Goal: Task Accomplishment & Management: Use online tool/utility

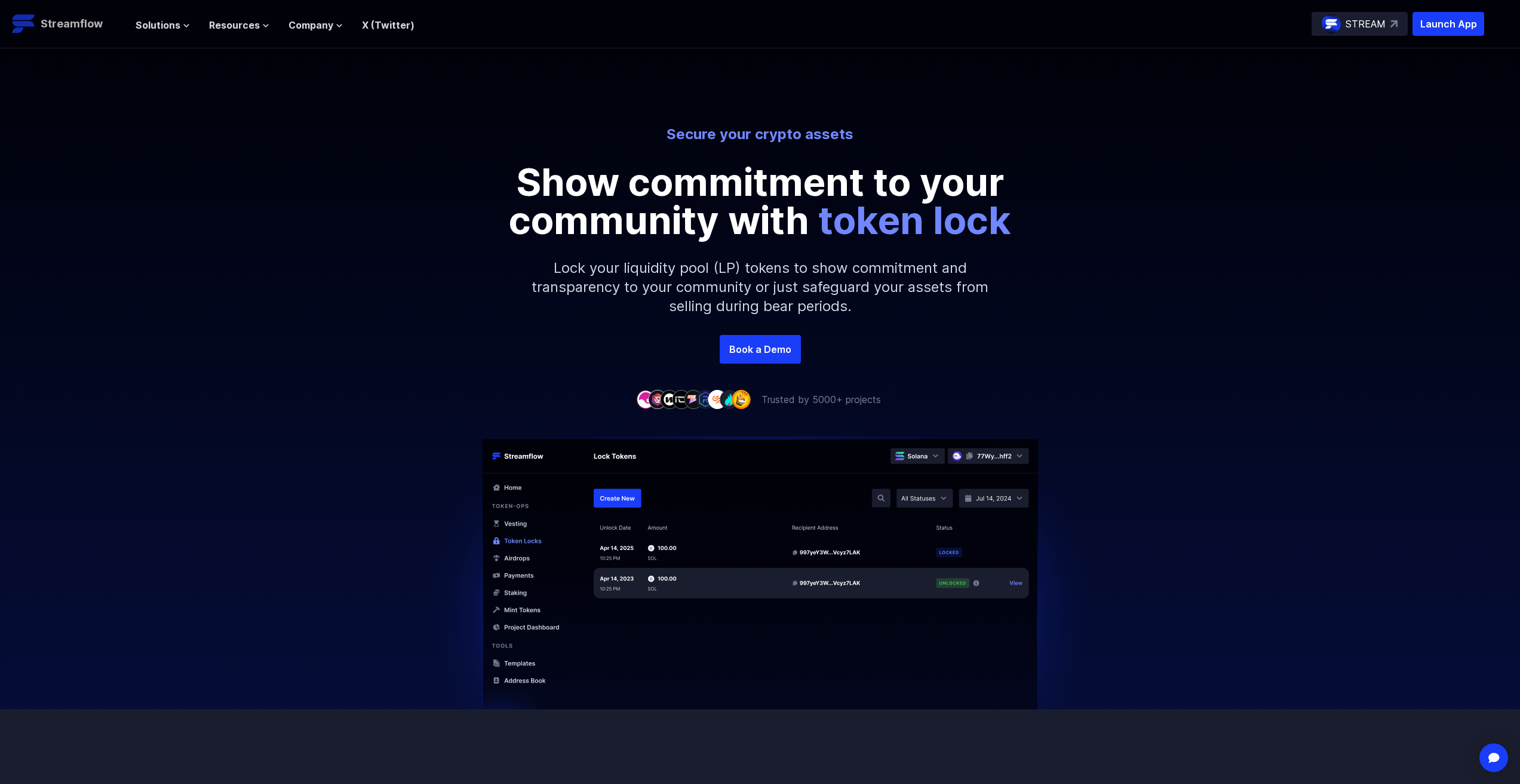
click at [74, 20] on p "Streamflow" at bounding box center [71, 24] width 62 height 17
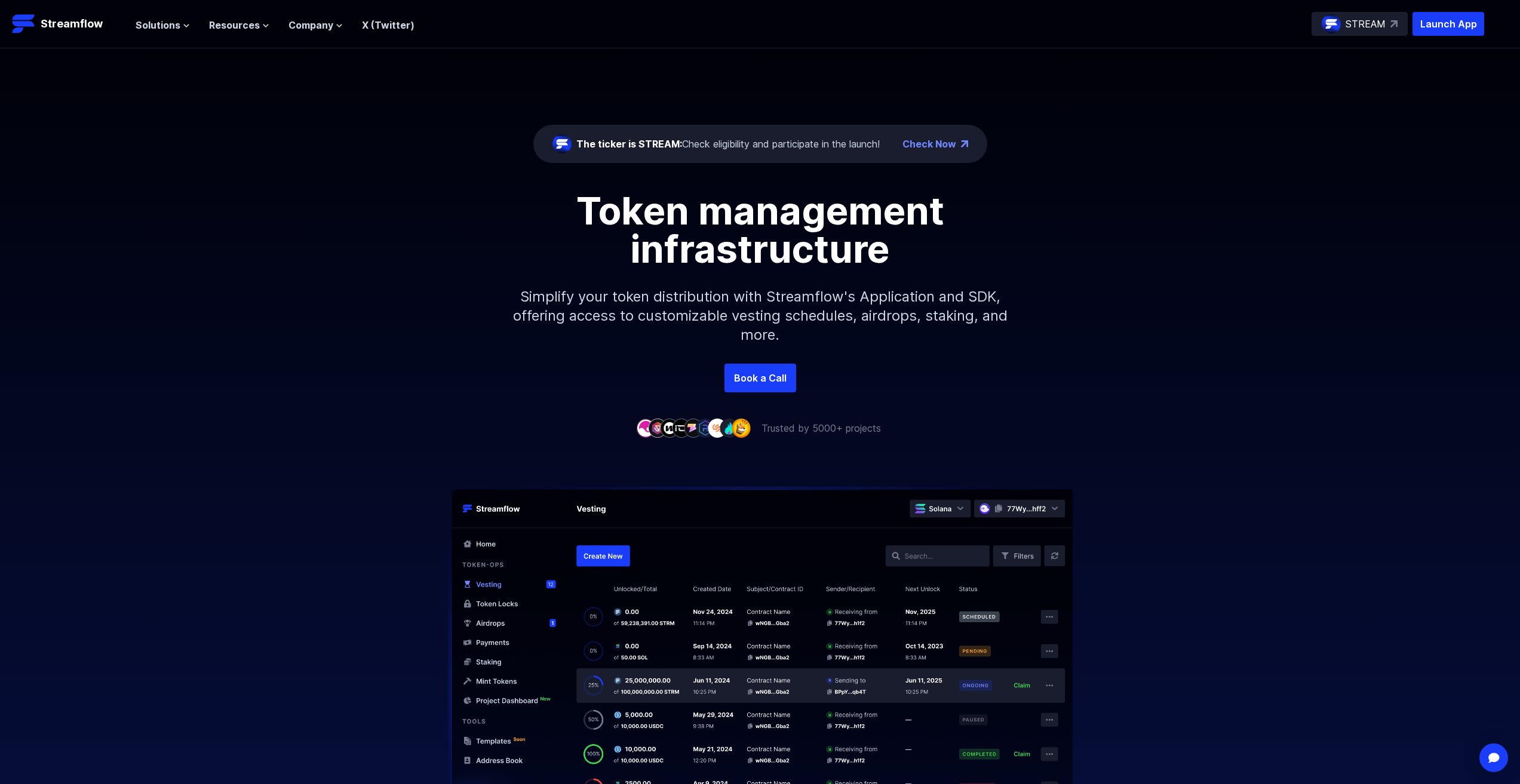
click at [758, 149] on div "The ticker is STREAM: Check eligibility and participate in the launch!" at bounding box center [727, 144] width 304 height 14
click at [783, 145] on div "The ticker is STREAM: Check eligibility and participate in the launch!" at bounding box center [727, 144] width 304 height 14
click at [157, 18] on span "Solutions" at bounding box center [157, 25] width 45 height 14
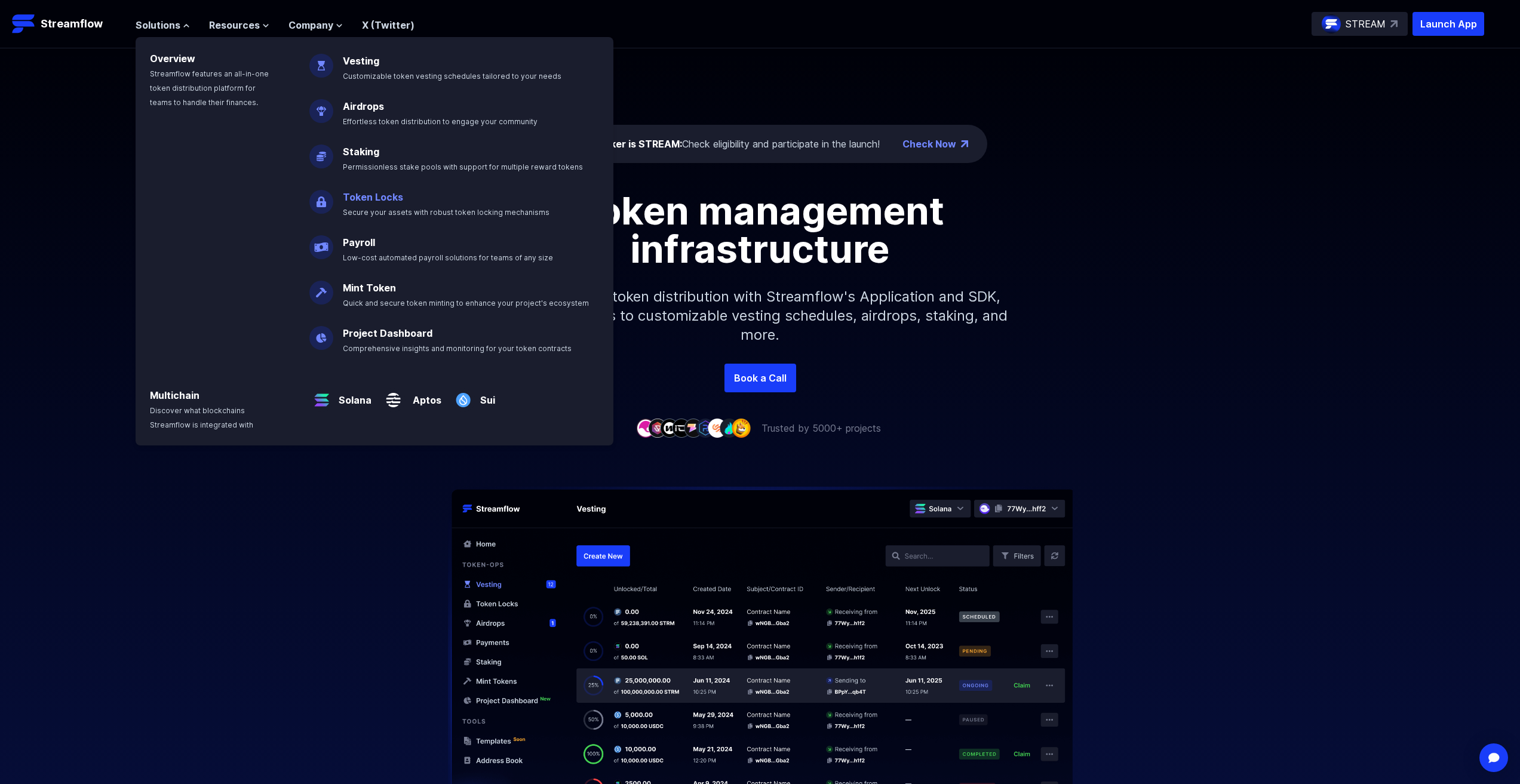
click at [376, 195] on link "Token Locks" at bounding box center [372, 197] width 60 height 12
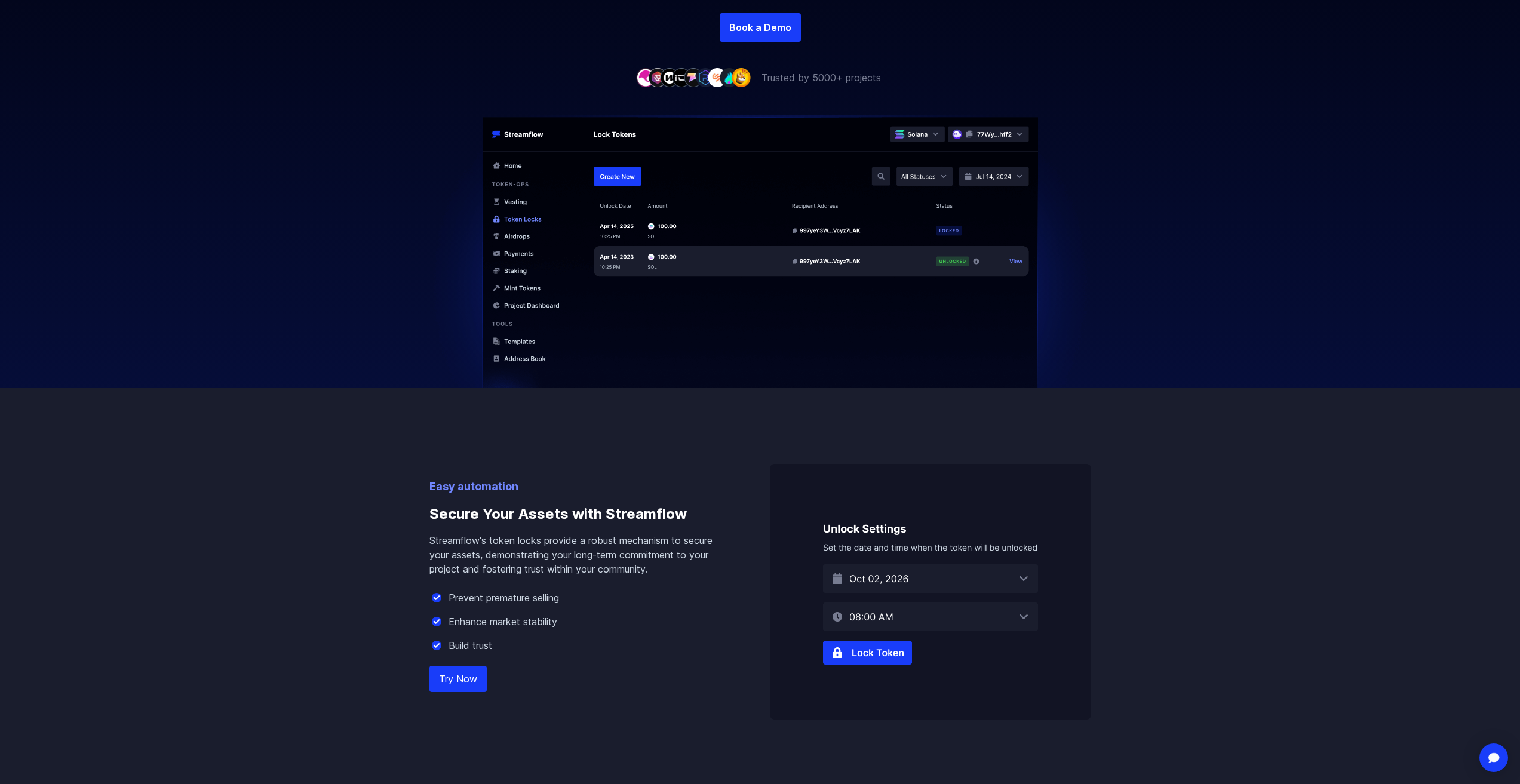
scroll to position [478, 0]
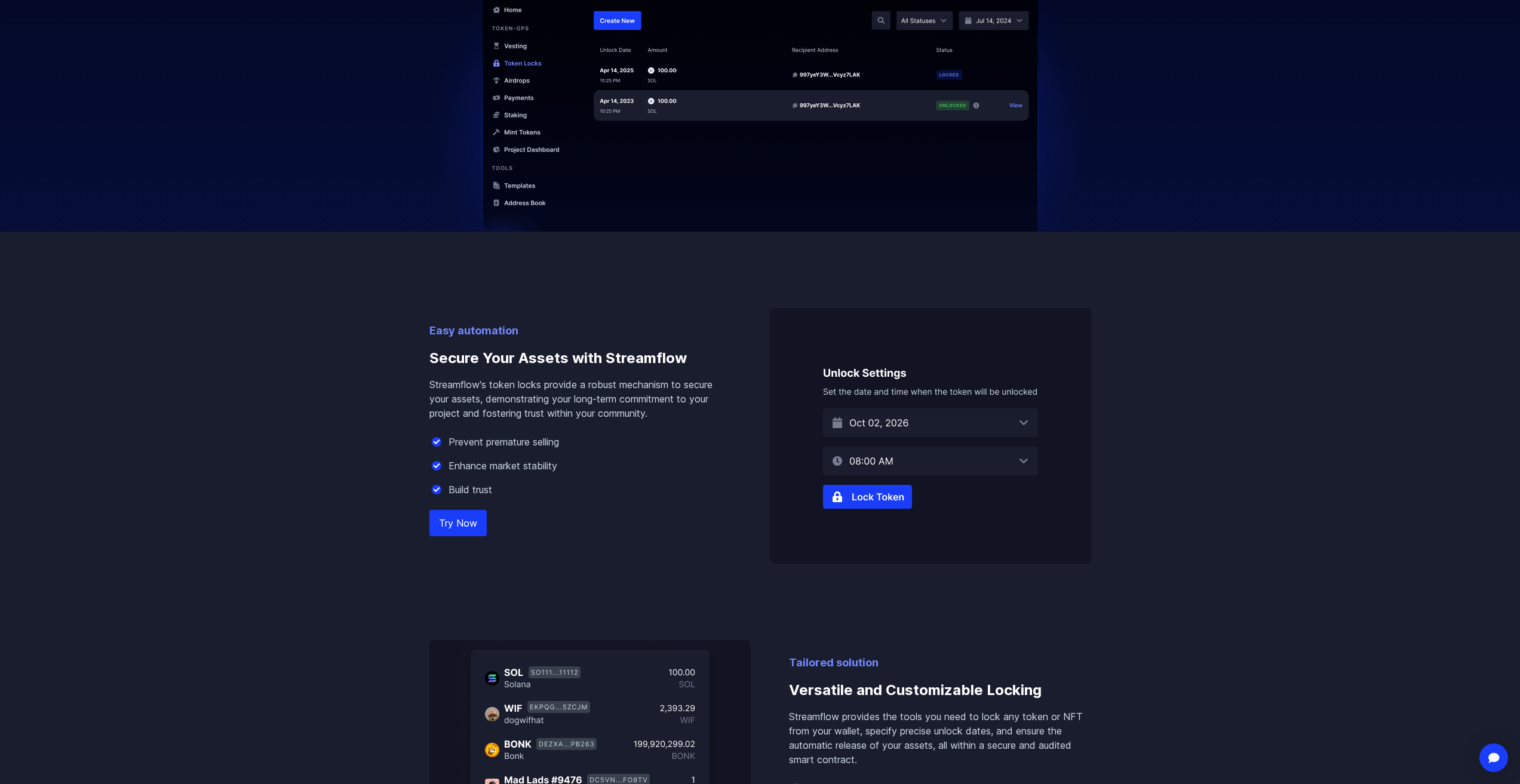
click at [447, 521] on link "Try Now" at bounding box center [458, 523] width 58 height 26
